Goal: Communication & Community: Participate in discussion

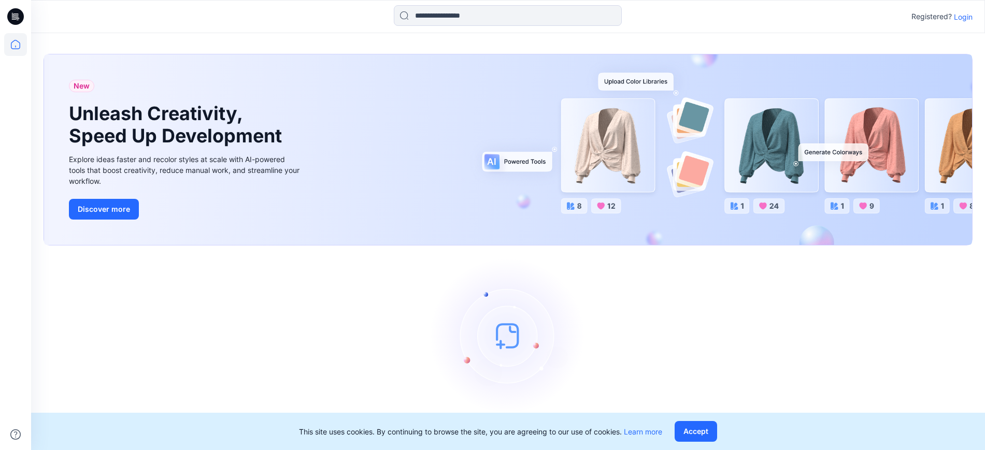
click at [962, 19] on p "Login" at bounding box center [963, 16] width 19 height 11
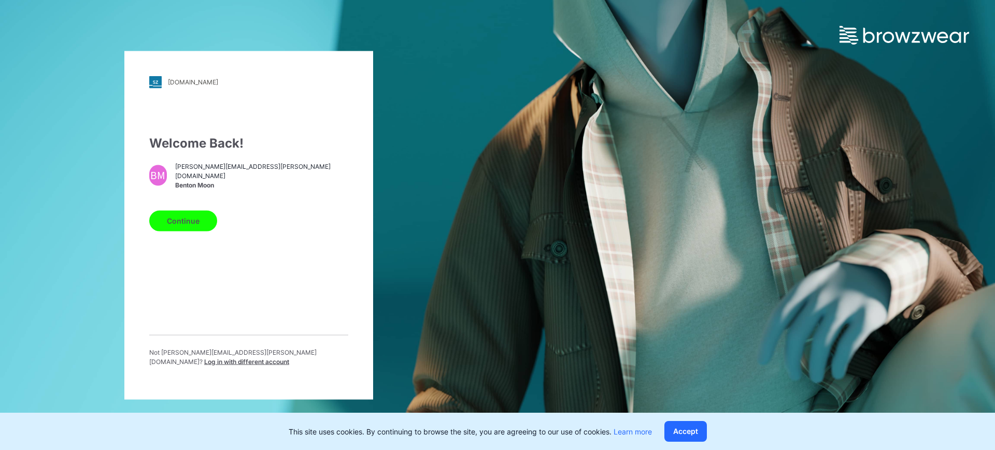
click at [202, 179] on span "[PERSON_NAME][EMAIL_ADDRESS][PERSON_NAME][DOMAIN_NAME]" at bounding box center [261, 171] width 173 height 19
click at [186, 210] on div "Continue" at bounding box center [248, 218] width 199 height 25
drag, startPoint x: 182, startPoint y: 225, endPoint x: 192, endPoint y: 230, distance: 11.4
click at [182, 225] on button "Continue" at bounding box center [183, 220] width 68 height 21
click at [197, 227] on button "Continue" at bounding box center [183, 220] width 68 height 21
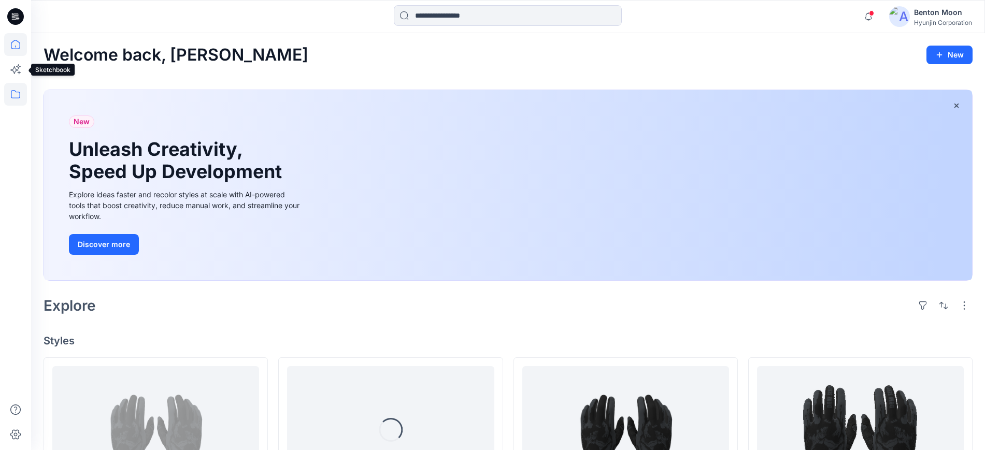
click at [18, 93] on icon at bounding box center [15, 94] width 23 height 23
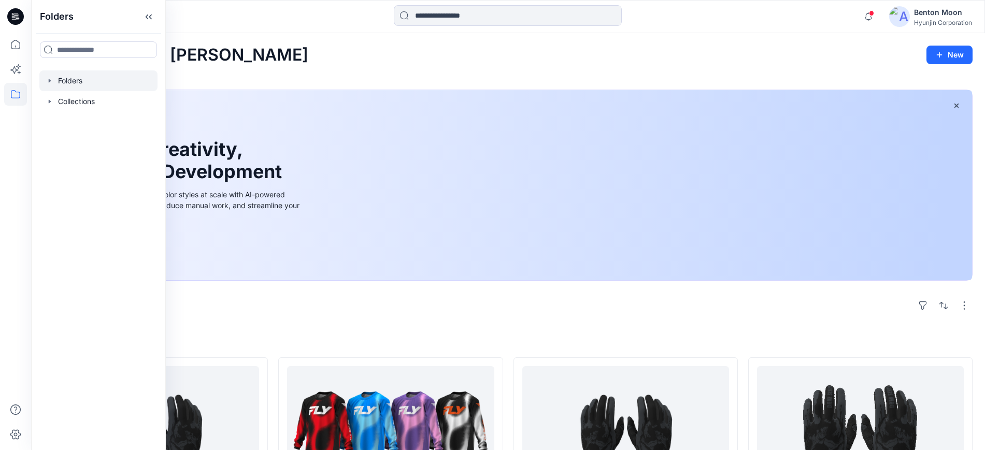
click at [87, 82] on div at bounding box center [98, 80] width 118 height 21
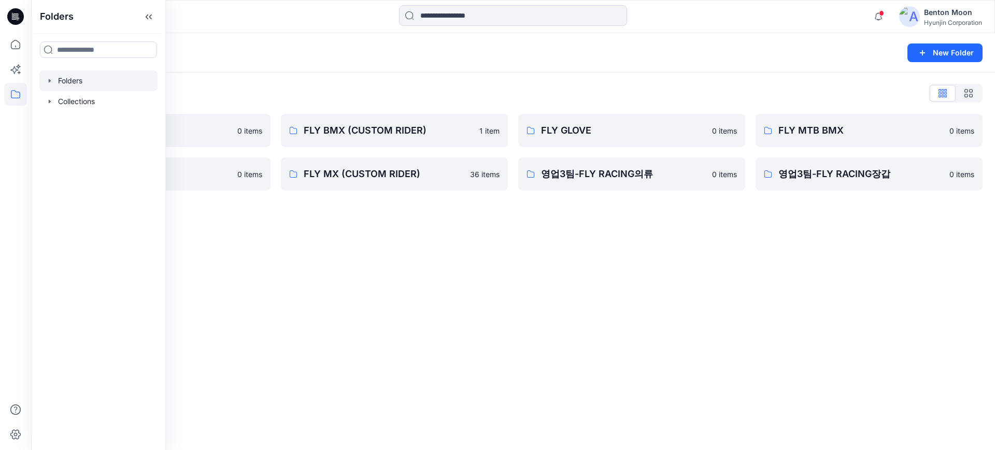
click at [482, 256] on div "Folders New Folder Folders List 0-HYUNJIN 0 items FLY MX 0 items FLY BMX (CUSTO…" at bounding box center [513, 241] width 964 height 417
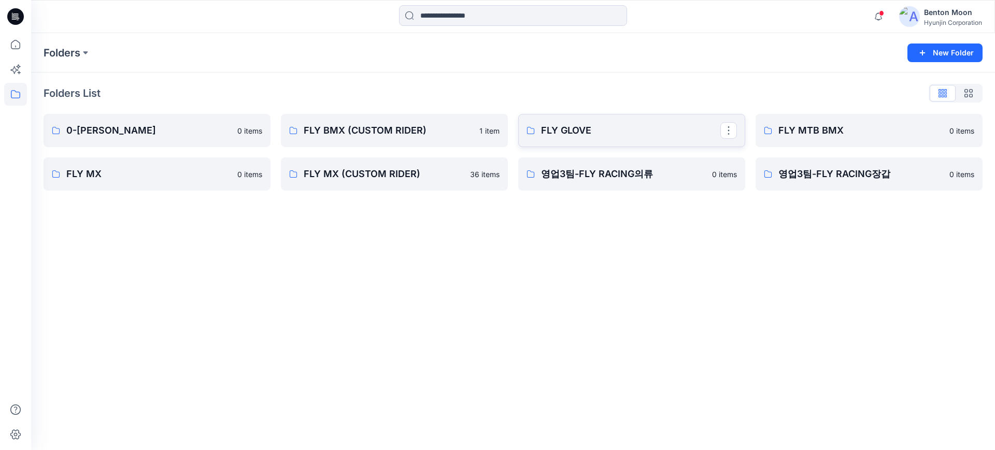
click at [577, 134] on p "FLY GLOVE" at bounding box center [630, 130] width 179 height 15
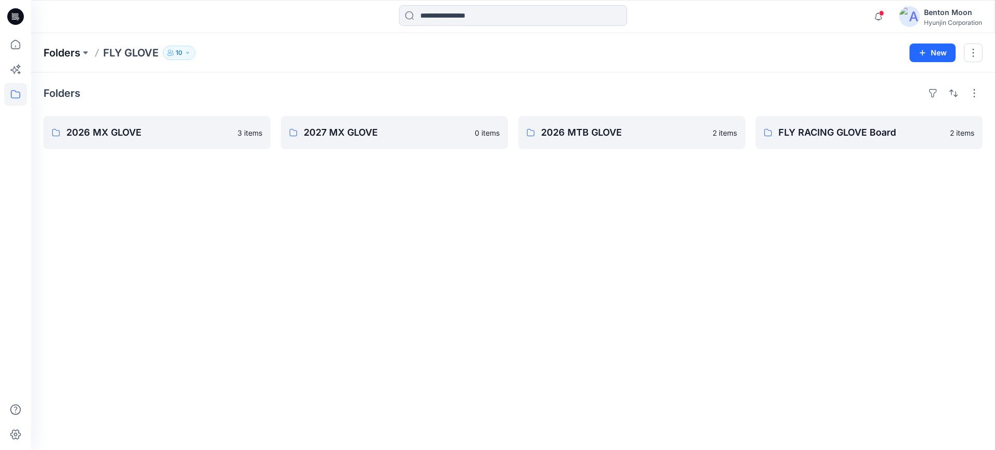
click at [59, 49] on p "Folders" at bounding box center [62, 53] width 37 height 15
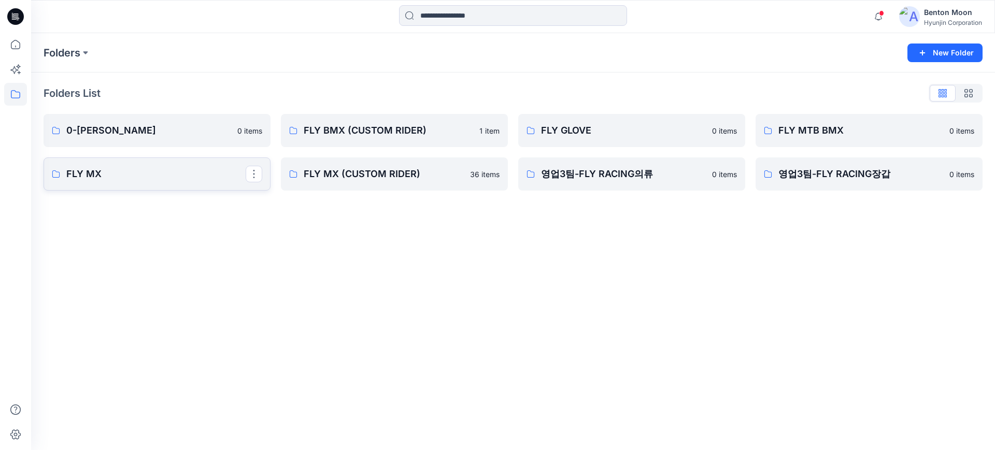
click at [157, 173] on p "FLY MX" at bounding box center [155, 174] width 179 height 15
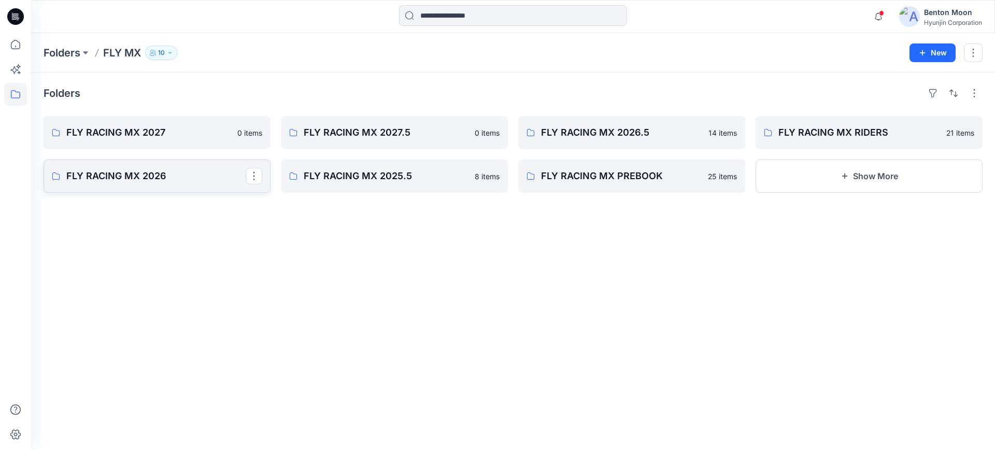
click at [163, 176] on p "FLY RACING MX 2026" at bounding box center [155, 176] width 179 height 15
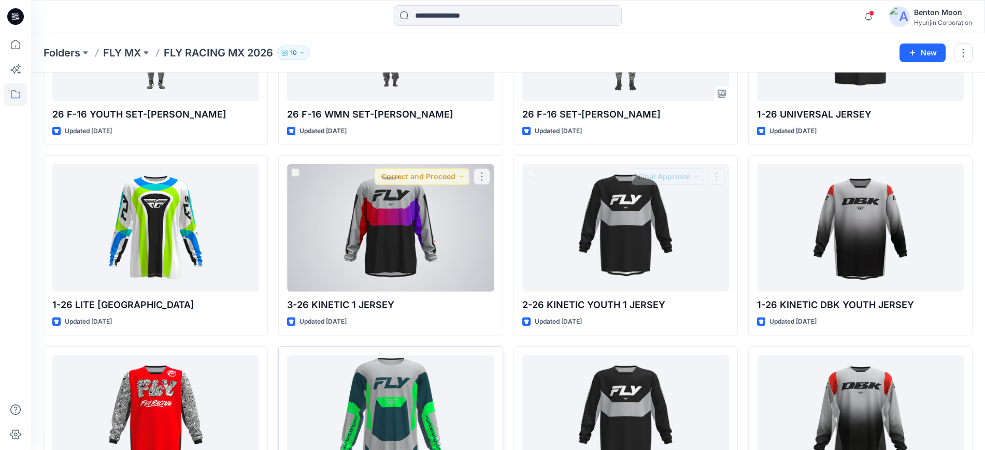
scroll to position [462, 0]
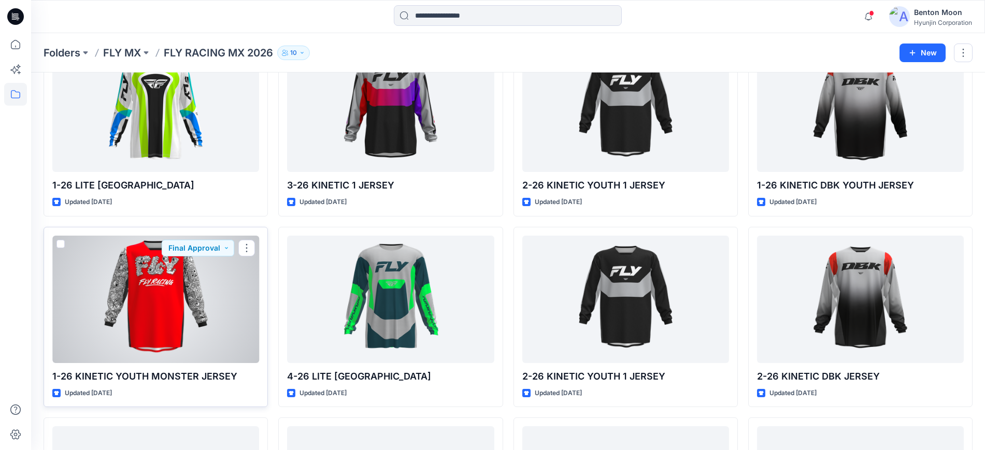
click at [179, 289] on div at bounding box center [155, 299] width 207 height 127
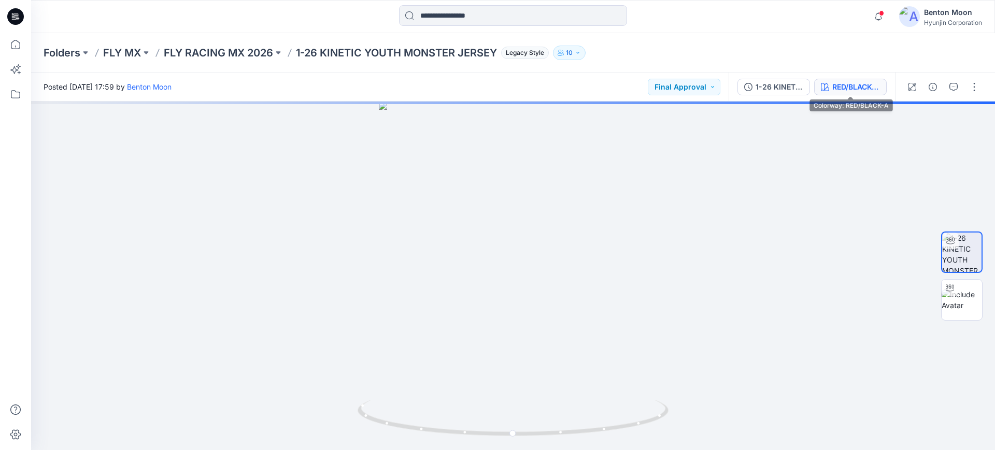
click at [849, 89] on div "RED/BLACK-A" at bounding box center [856, 86] width 48 height 11
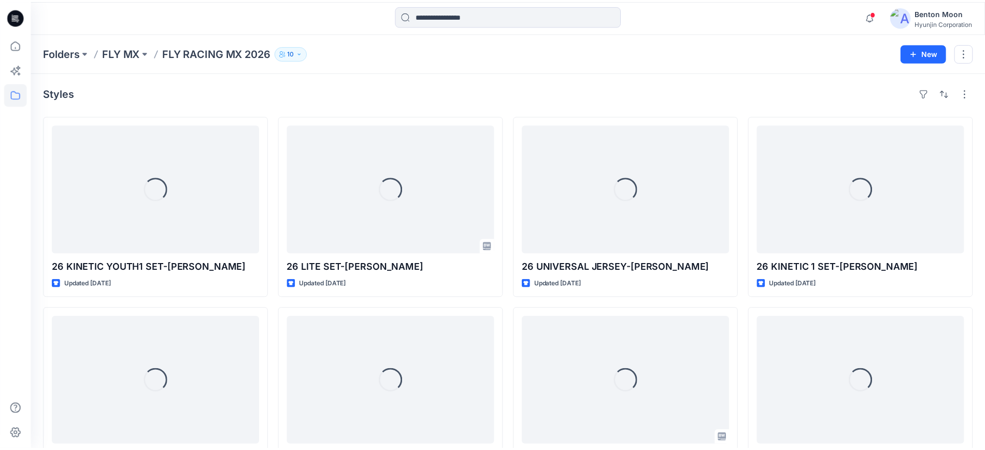
scroll to position [462, 0]
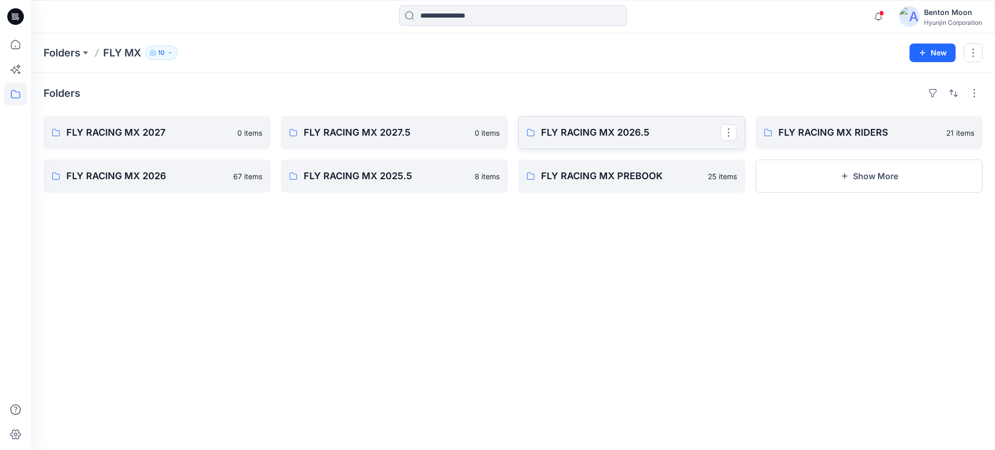
click at [665, 144] on link "FLY RACING MX 2026.5" at bounding box center [631, 132] width 227 height 33
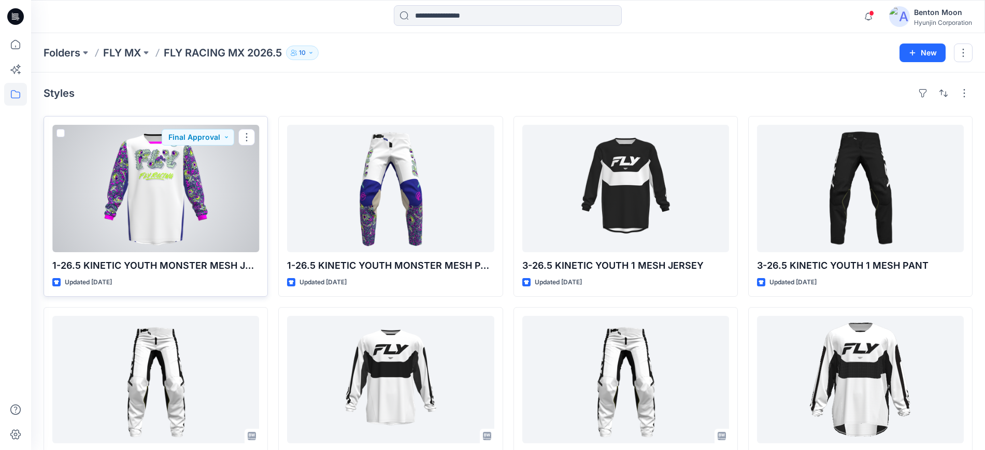
click at [169, 199] on div at bounding box center [155, 188] width 207 height 127
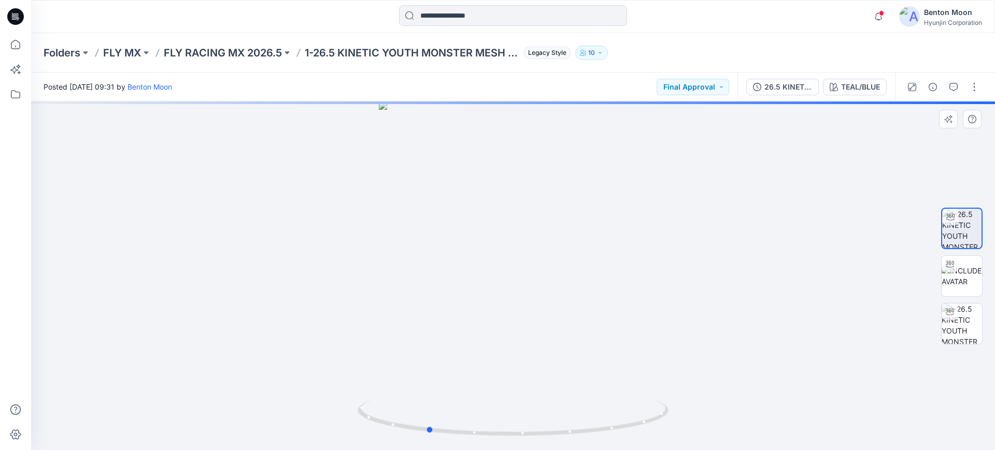
drag, startPoint x: 570, startPoint y: 416, endPoint x: 627, endPoint y: 323, distance: 109.0
click at [550, 379] on div at bounding box center [513, 276] width 964 height 349
click at [954, 90] on icon "button" at bounding box center [953, 87] width 8 height 8
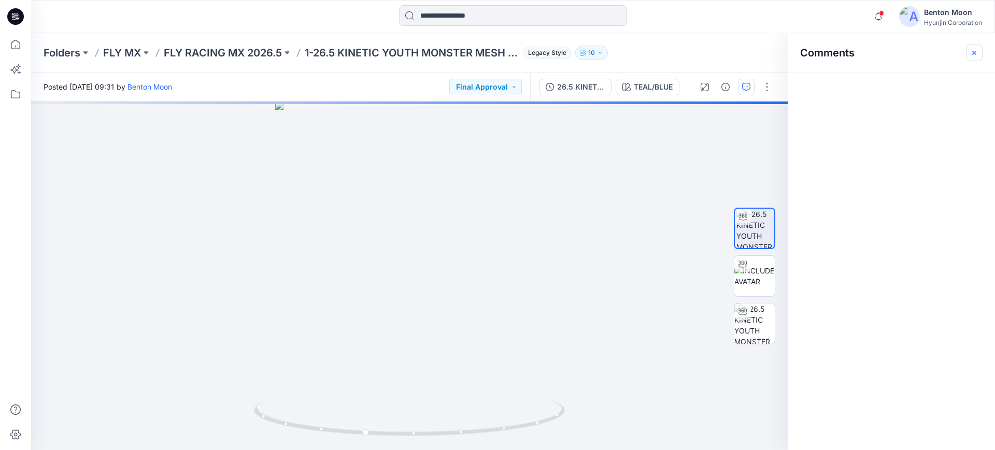
click at [972, 51] on icon "button" at bounding box center [974, 53] width 8 height 8
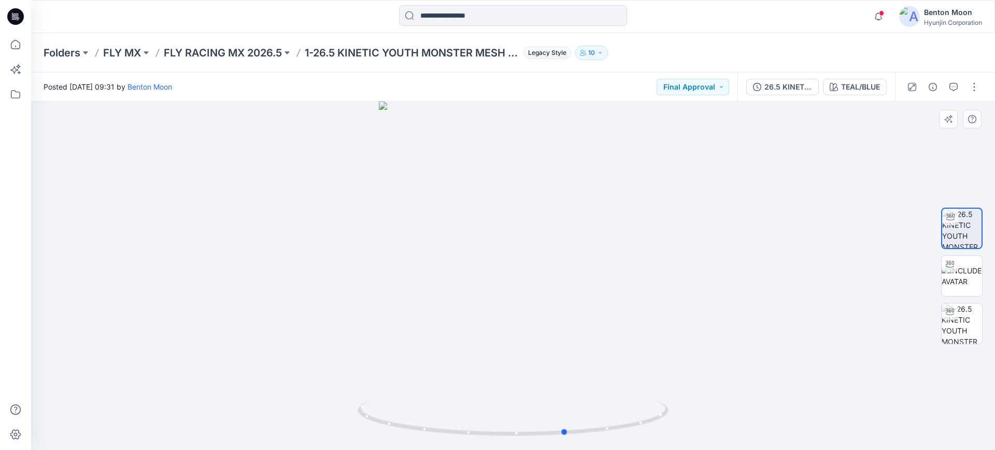
drag, startPoint x: 568, startPoint y: 372, endPoint x: 526, endPoint y: 374, distance: 42.5
click at [649, 333] on div at bounding box center [513, 276] width 964 height 349
drag, startPoint x: 525, startPoint y: 374, endPoint x: 577, endPoint y: 366, distance: 52.5
click at [577, 366] on div at bounding box center [513, 276] width 964 height 349
drag, startPoint x: 537, startPoint y: 371, endPoint x: 578, endPoint y: 365, distance: 41.4
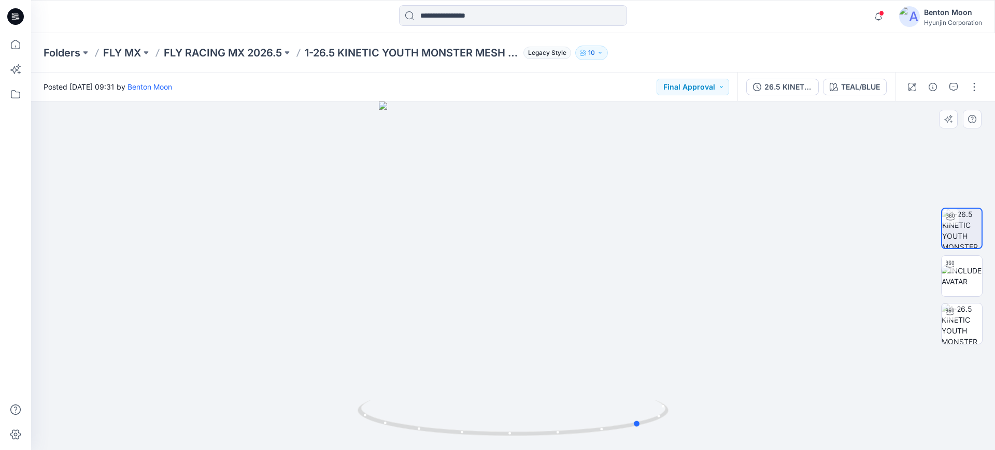
click at [578, 365] on div at bounding box center [513, 276] width 964 height 349
drag, startPoint x: 537, startPoint y: 371, endPoint x: 464, endPoint y: 348, distance: 77.2
click at [477, 370] on div at bounding box center [513, 276] width 964 height 349
click at [950, 93] on button "button" at bounding box center [953, 87] width 17 height 17
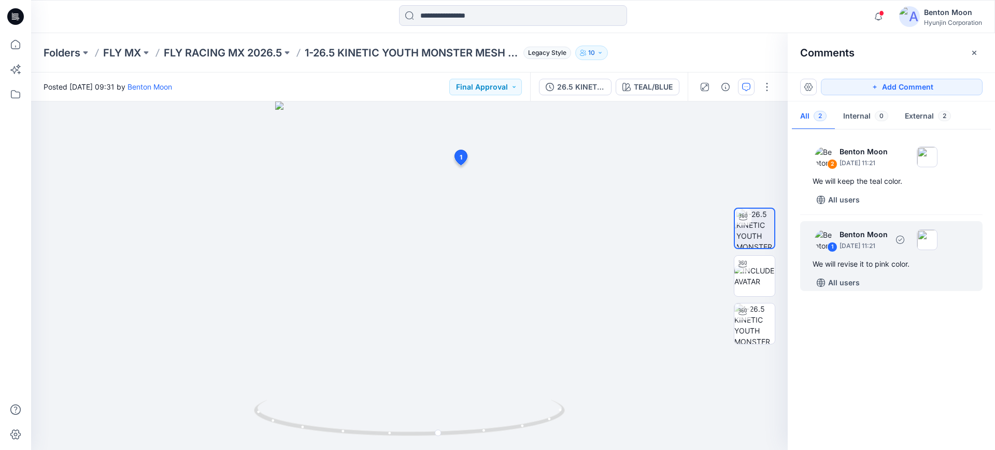
click at [864, 262] on div "We will revise it to pink color." at bounding box center [890, 264] width 157 height 12
